Goal: Information Seeking & Learning: Learn about a topic

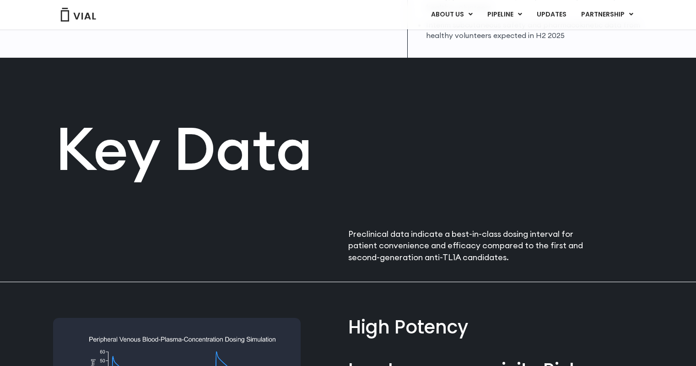
scroll to position [425, 0]
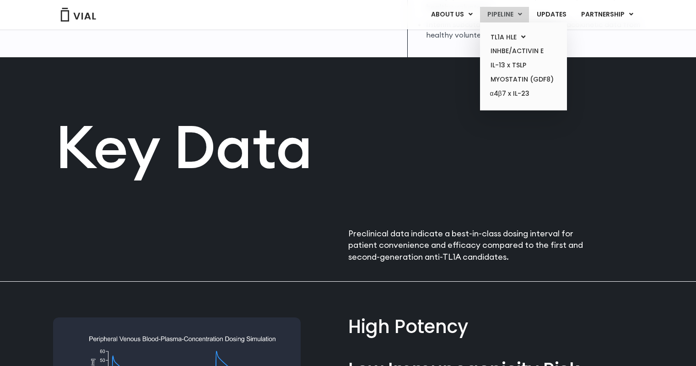
click at [500, 16] on link "PIPELINE" at bounding box center [504, 15] width 49 height 16
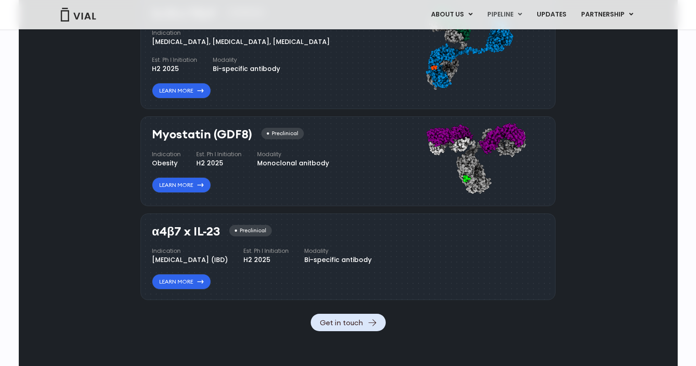
scroll to position [868, 0]
click at [187, 289] on link "Learn More" at bounding box center [181, 281] width 59 height 16
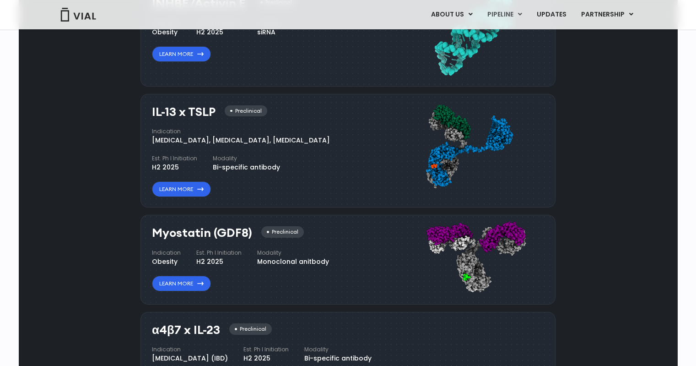
scroll to position [759, 0]
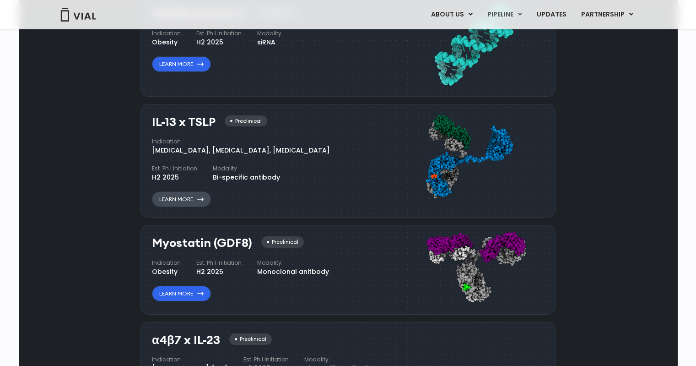
click at [187, 200] on link "Learn More" at bounding box center [181, 199] width 59 height 16
